Goal: Information Seeking & Learning: Learn about a topic

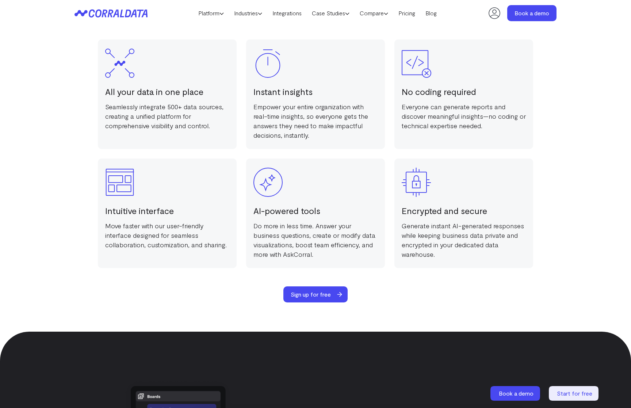
scroll to position [1476, 0]
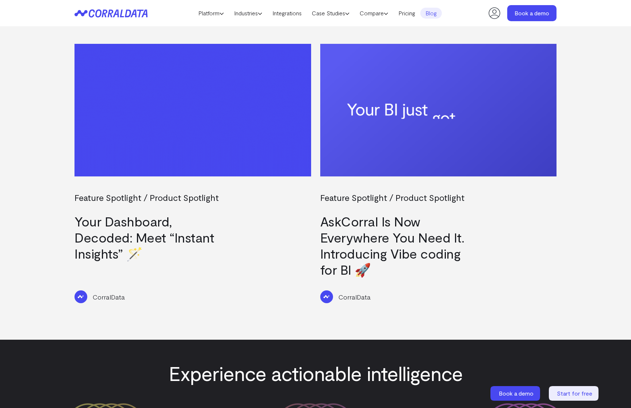
scroll to position [1110, 0]
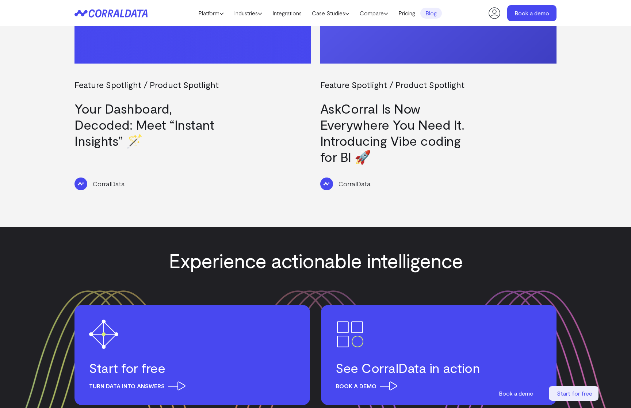
scroll to position [1030, 0]
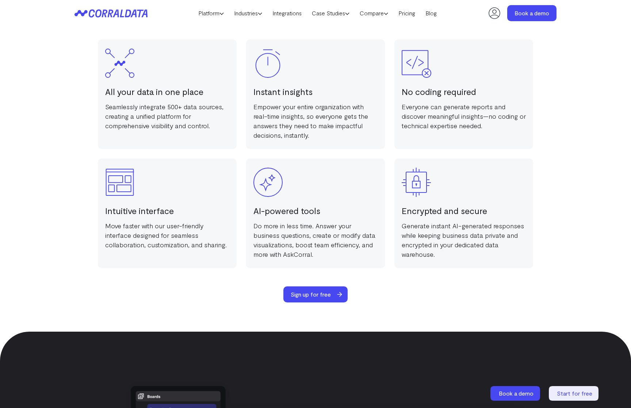
scroll to position [1476, 0]
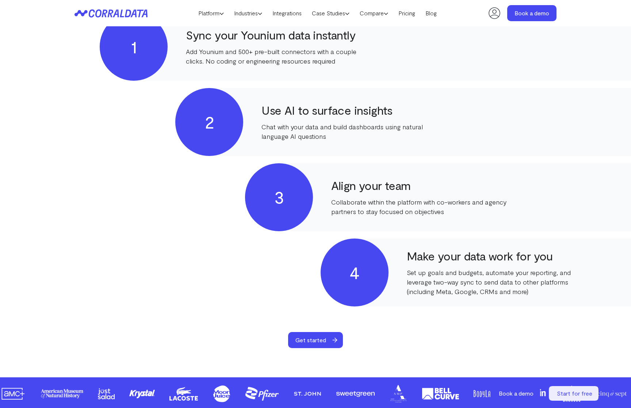
scroll to position [377, 0]
